Goal: Information Seeking & Learning: Check status

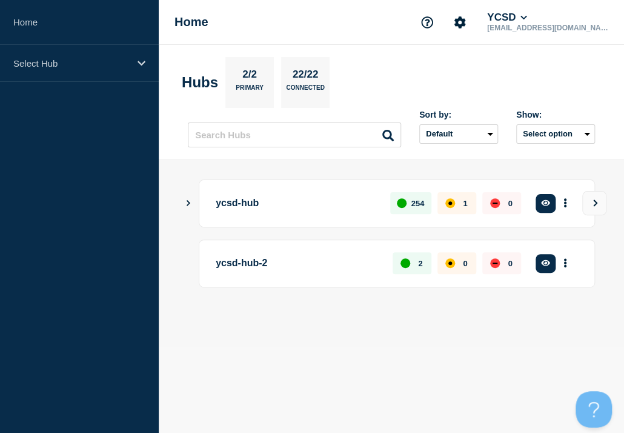
click at [183, 204] on main "ycsd-hub 254 1 0 Create incident See overview ycsd-hub-2 2 0 0 Create incident …" at bounding box center [392, 253] width 466 height 187
click at [189, 202] on icon "Show Connected Hubs" at bounding box center [189, 203] width 4 height 6
click at [543, 201] on icon "button" at bounding box center [545, 203] width 9 height 6
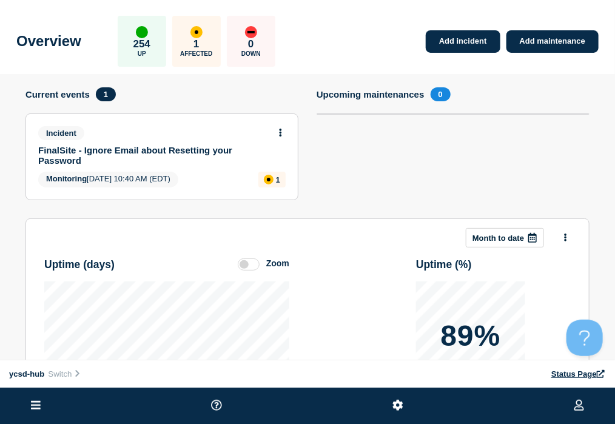
click at [0, 0] on link "Incident" at bounding box center [0, 0] width 0 height 0
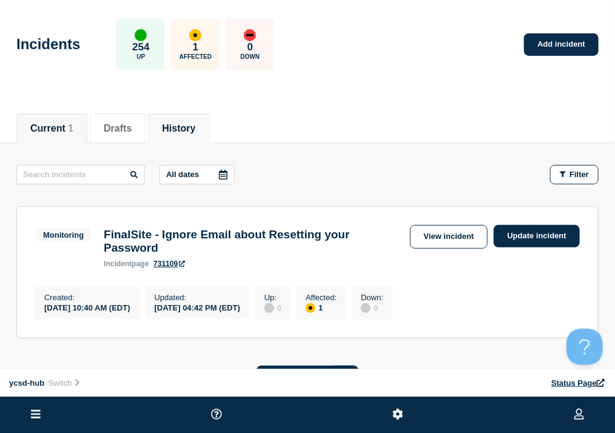
click at [195, 134] on button "History" at bounding box center [178, 128] width 33 height 11
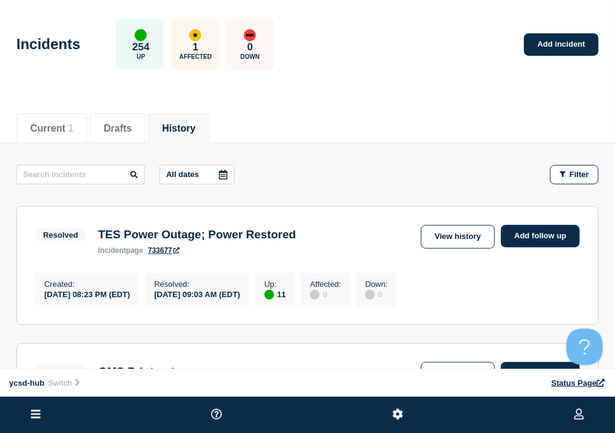
click at [296, 241] on h3 "TES Power Outage; Power Restored" at bounding box center [197, 234] width 198 height 13
click at [456, 249] on link "View history" at bounding box center [458, 237] width 74 height 24
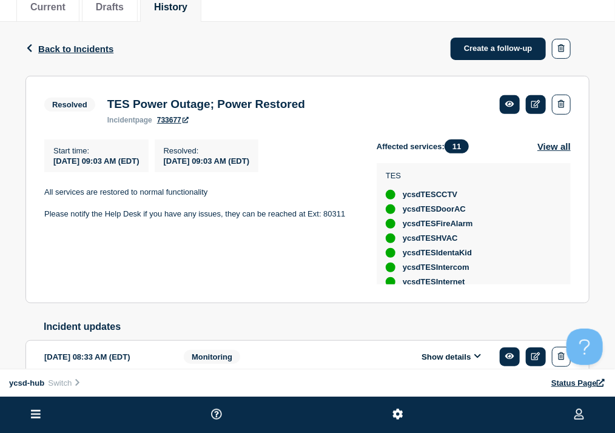
scroll to position [327, 0]
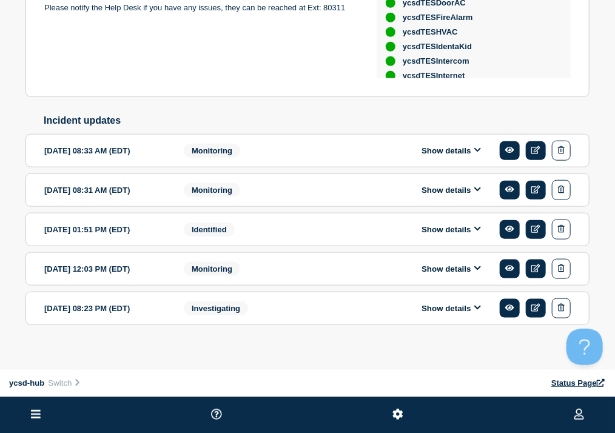
click at [476, 156] on button "Show details" at bounding box center [451, 151] width 67 height 10
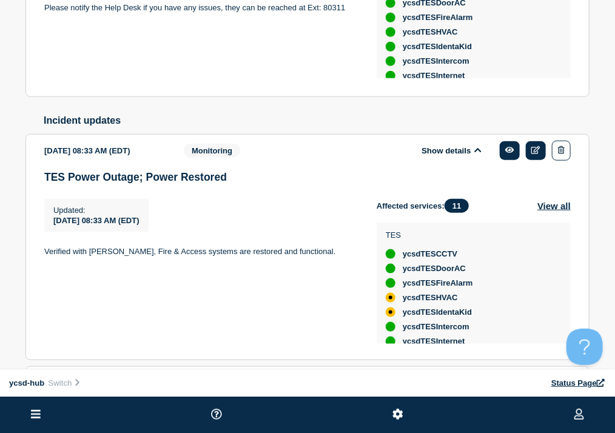
click at [476, 156] on button "Show details" at bounding box center [451, 151] width 67 height 10
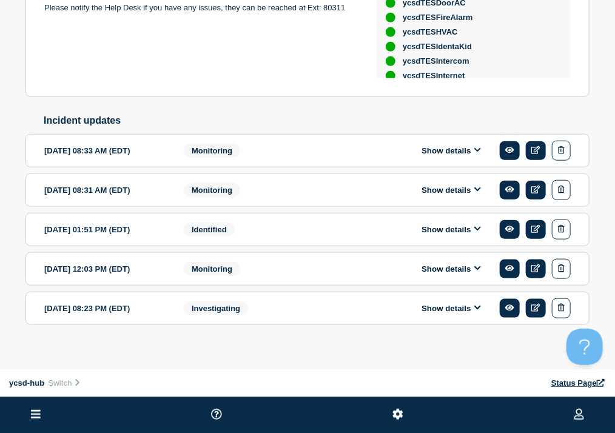
click at [476, 156] on button "Show details" at bounding box center [451, 151] width 67 height 10
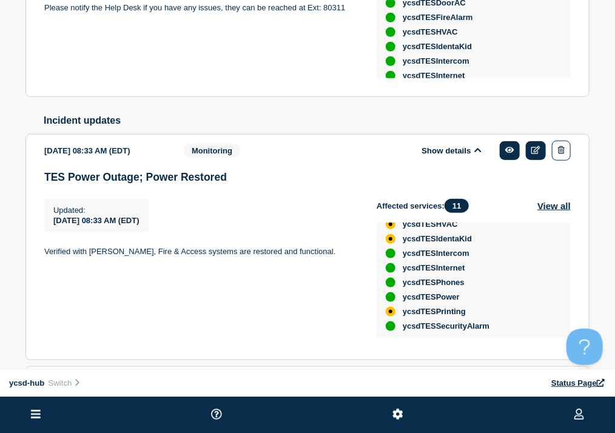
scroll to position [0, 0]
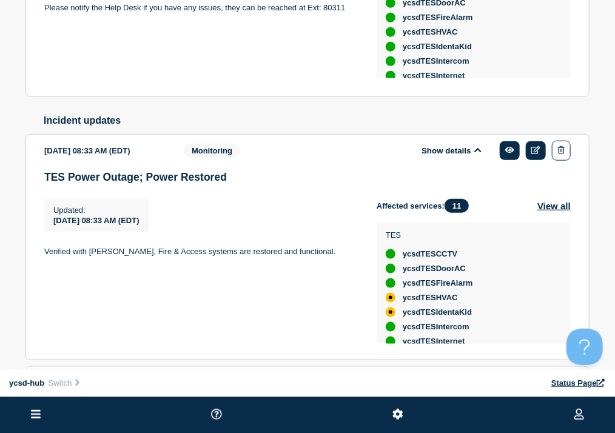
click at [473, 156] on button "Show details" at bounding box center [451, 151] width 67 height 10
